Goal: Task Accomplishment & Management: Complete application form

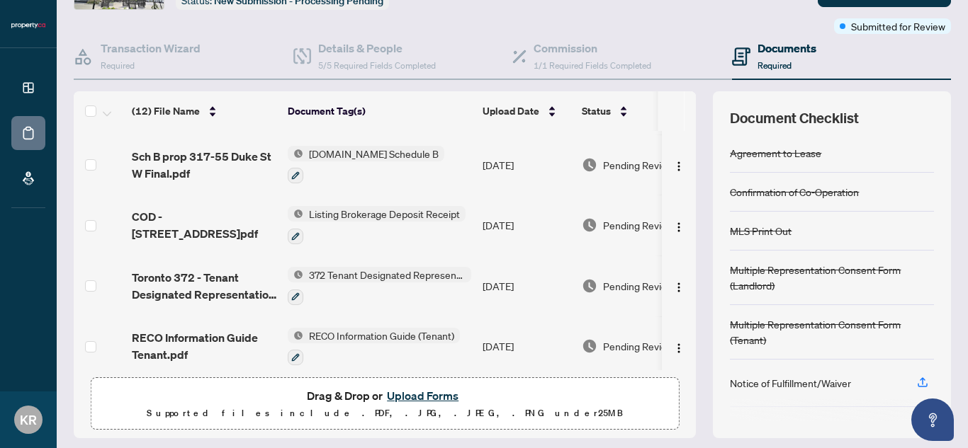
scroll to position [145, 0]
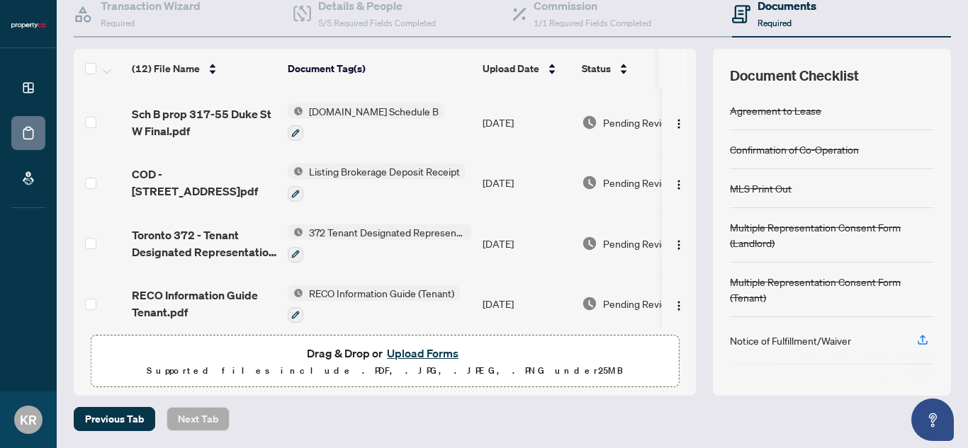
click at [419, 351] on button "Upload Forms" at bounding box center [423, 353] width 80 height 18
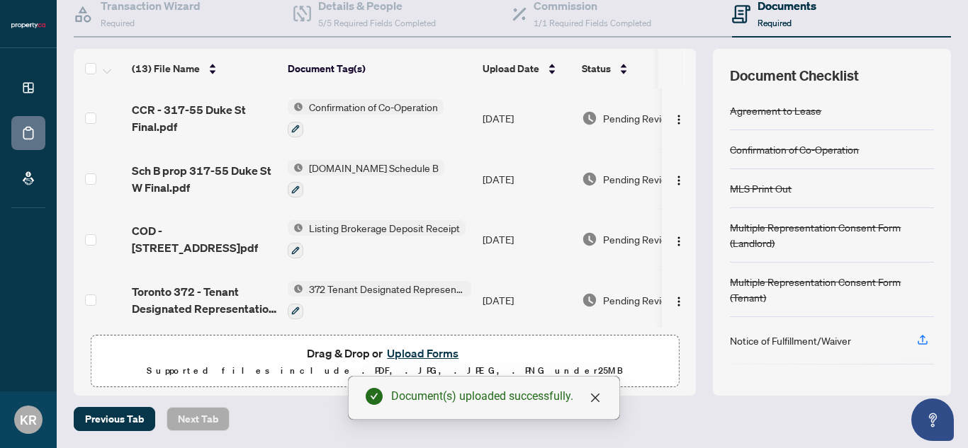
click at [424, 356] on button "Upload Forms" at bounding box center [423, 353] width 80 height 18
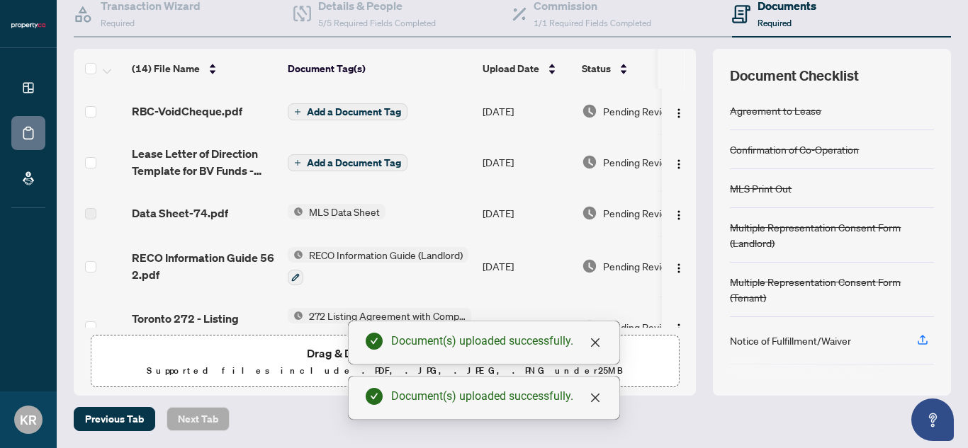
scroll to position [0, 0]
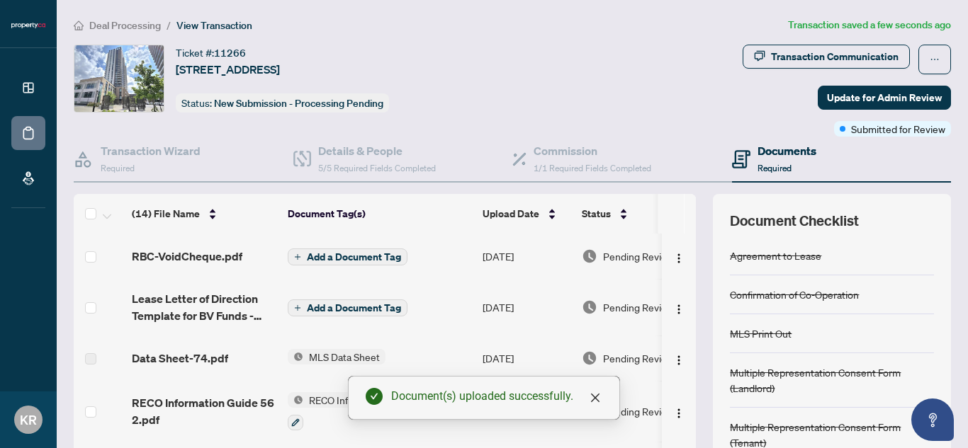
click at [321, 257] on span "Add a Document Tag" at bounding box center [354, 257] width 94 height 10
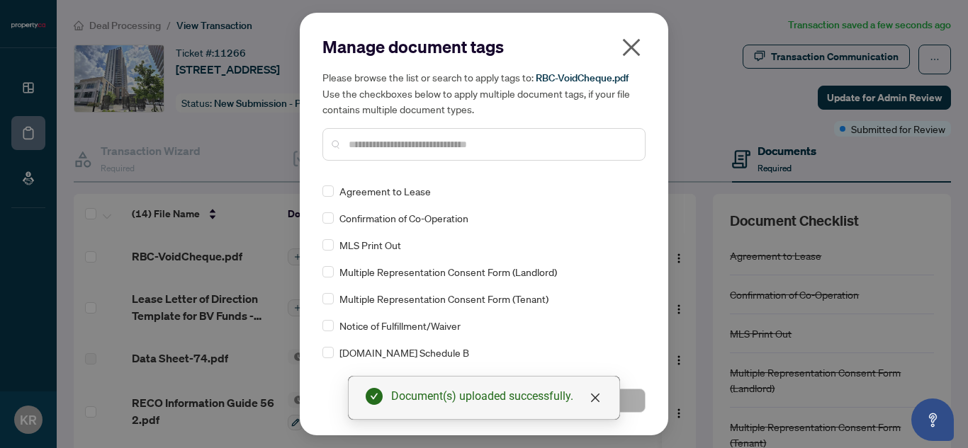
click at [472, 147] on input "text" at bounding box center [491, 145] width 285 height 16
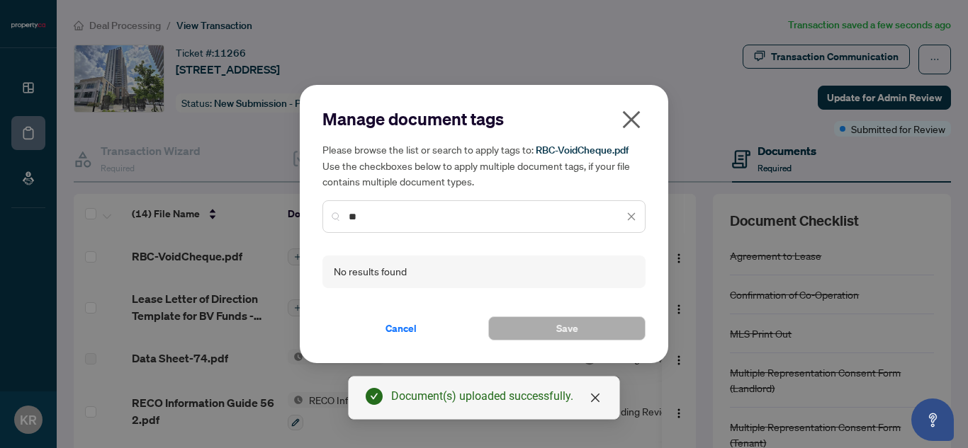
type input "*"
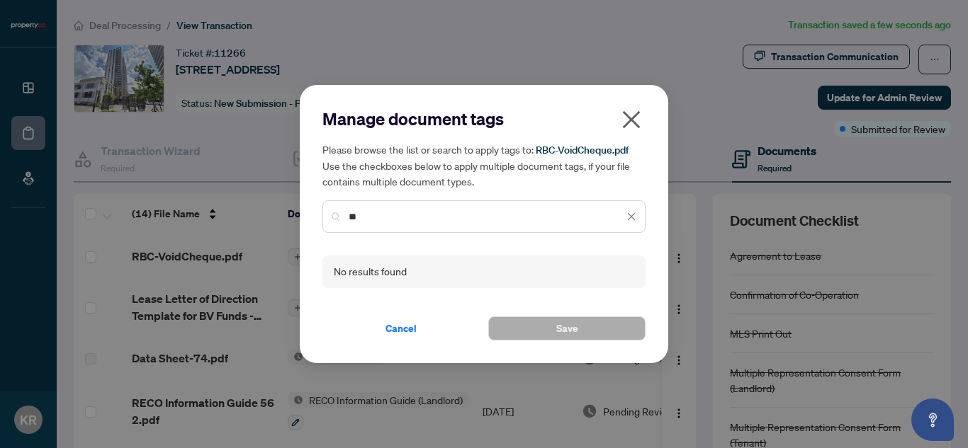
type input "*"
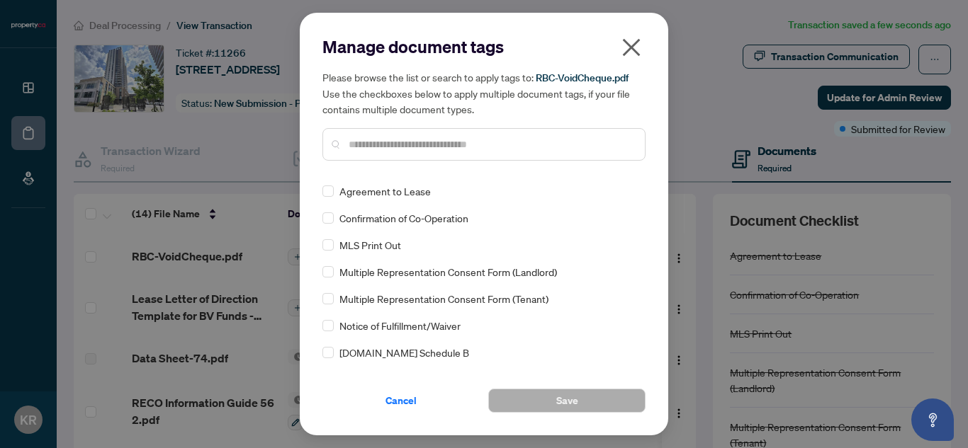
click at [402, 402] on span "Cancel" at bounding box center [400, 401] width 31 height 23
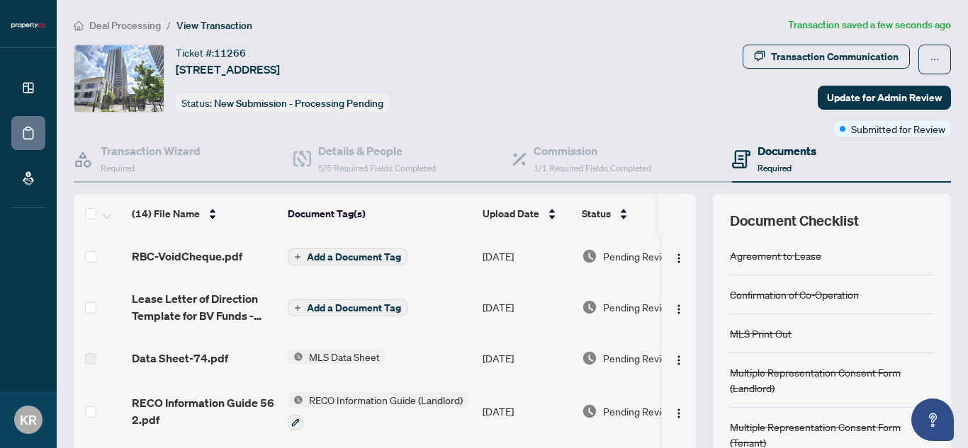
click at [375, 309] on span "Add a Document Tag" at bounding box center [354, 308] width 94 height 10
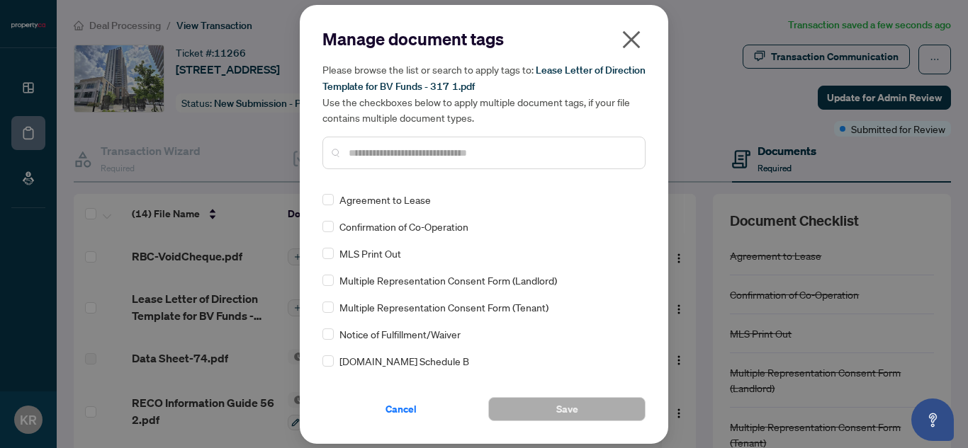
click at [388, 152] on input "text" at bounding box center [491, 153] width 285 height 16
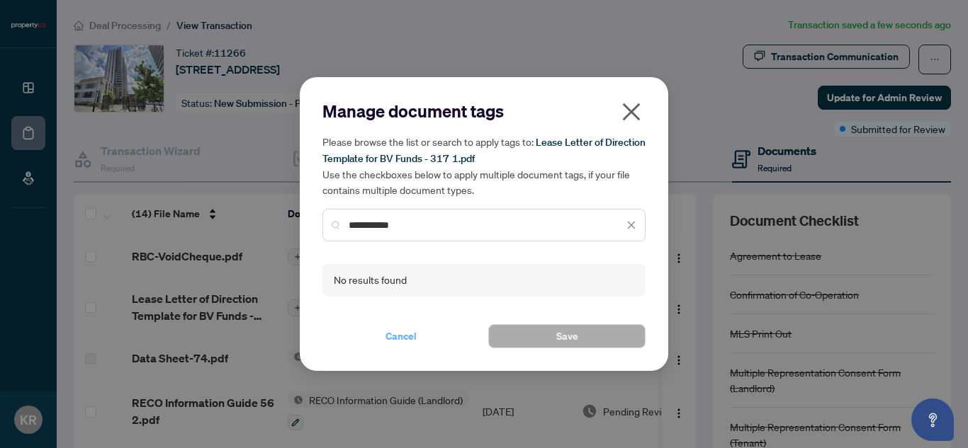
type input "**********"
click at [399, 339] on span "Cancel" at bounding box center [400, 336] width 31 height 23
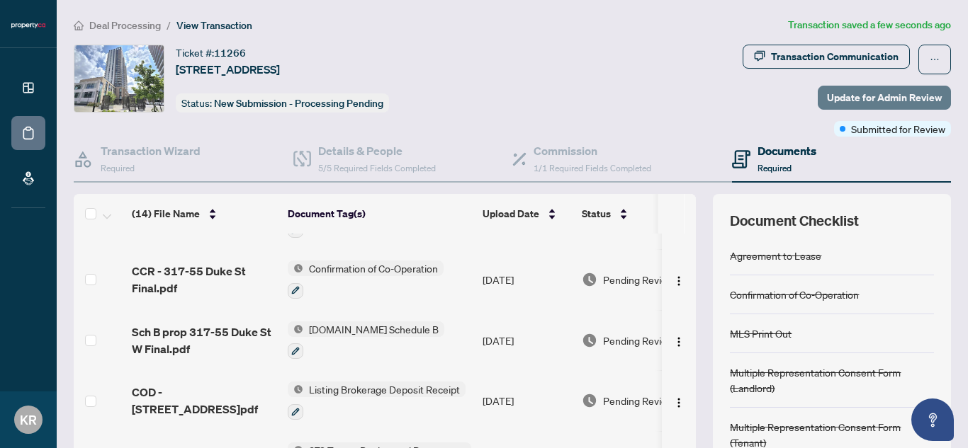
click at [832, 91] on span "Update for Admin Review" at bounding box center [884, 97] width 115 height 23
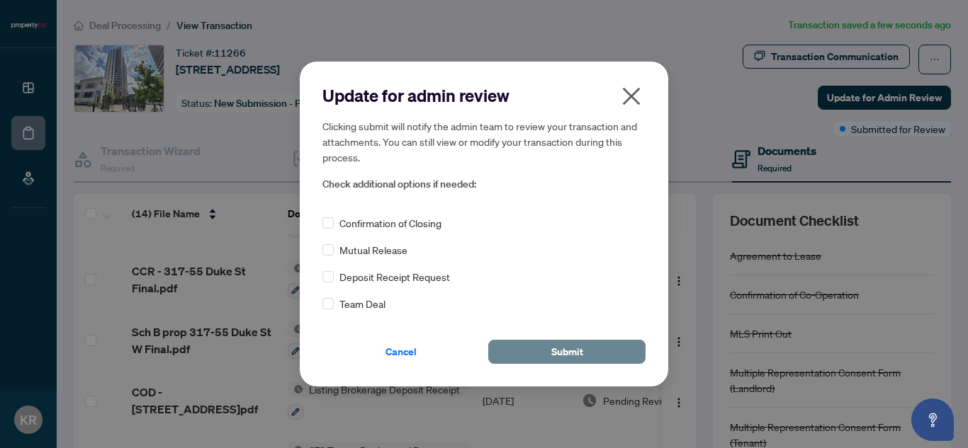
click at [546, 349] on button "Submit" at bounding box center [566, 352] width 157 height 24
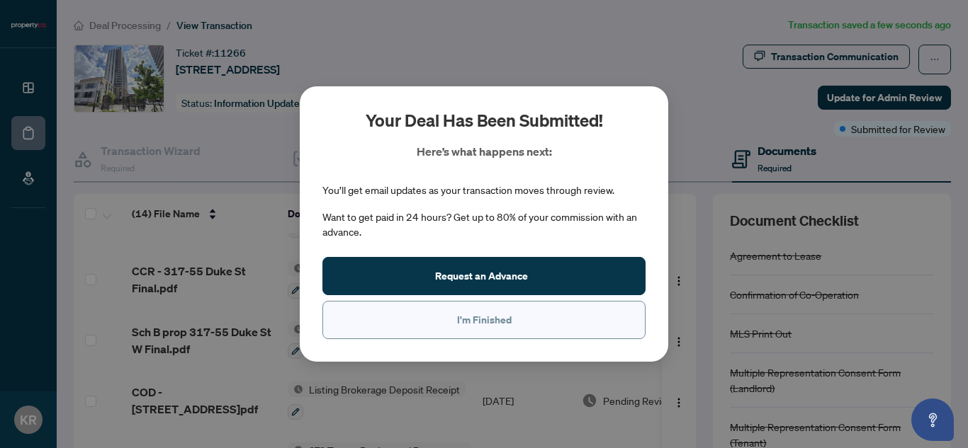
click at [516, 312] on button "I'm Finished" at bounding box center [483, 320] width 323 height 38
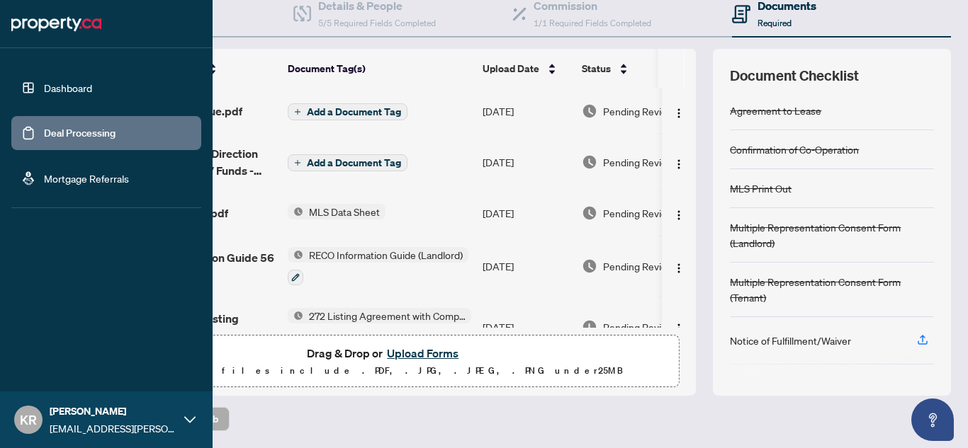
click at [44, 128] on link "Deal Processing" at bounding box center [80, 133] width 72 height 13
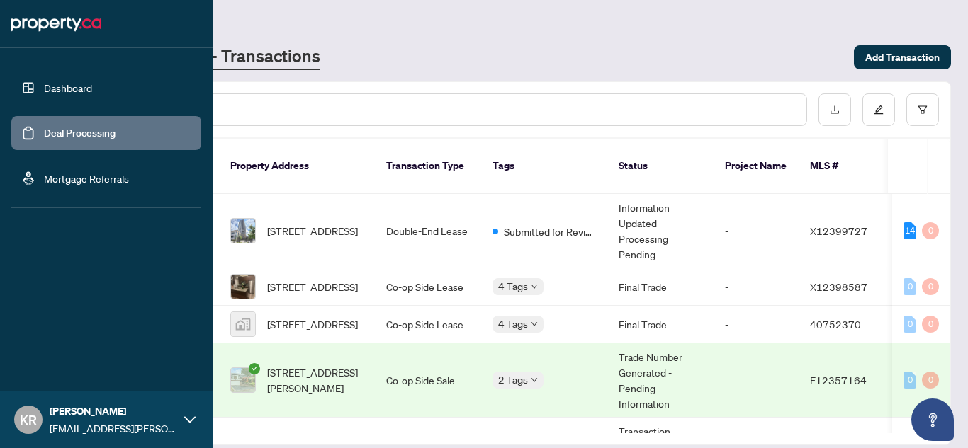
click at [44, 127] on link "Deal Processing" at bounding box center [80, 133] width 72 height 13
